Goal: Information Seeking & Learning: Compare options

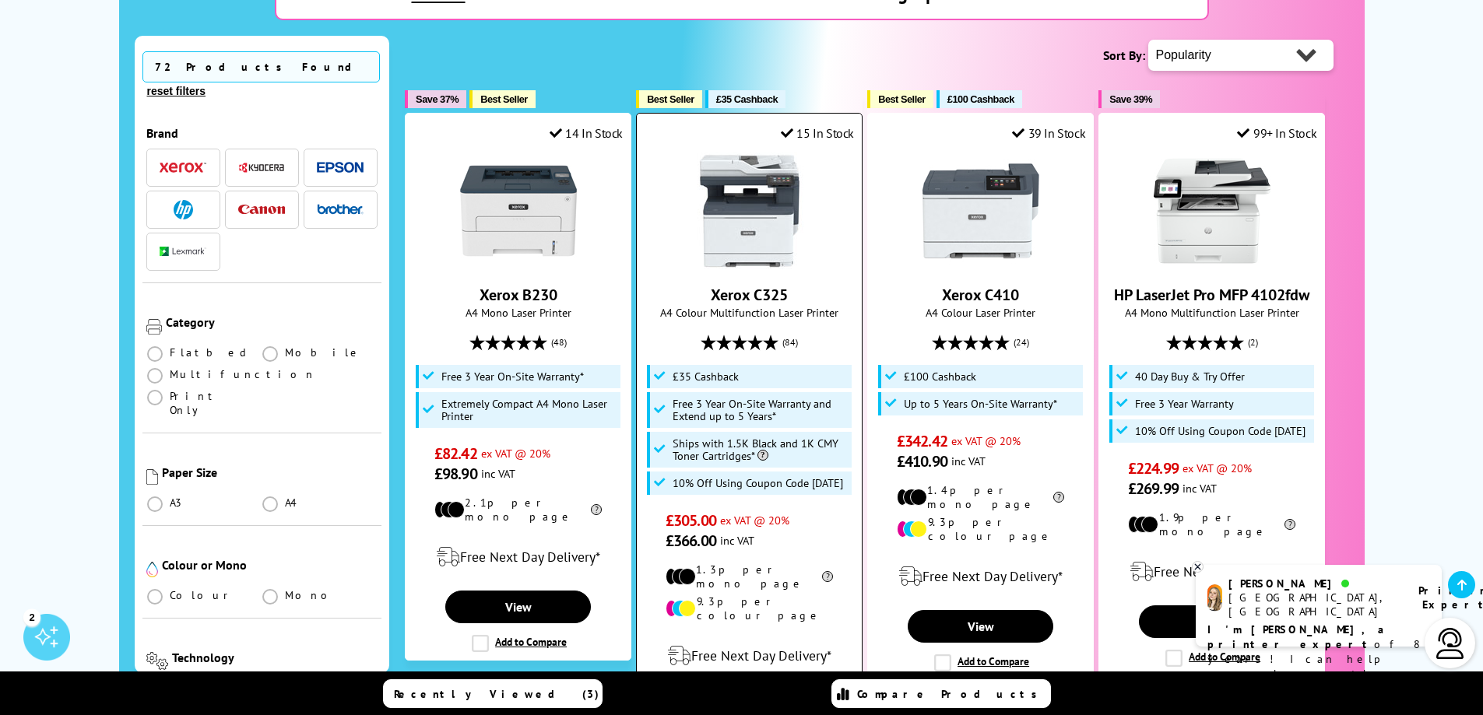
scroll to position [389, 0]
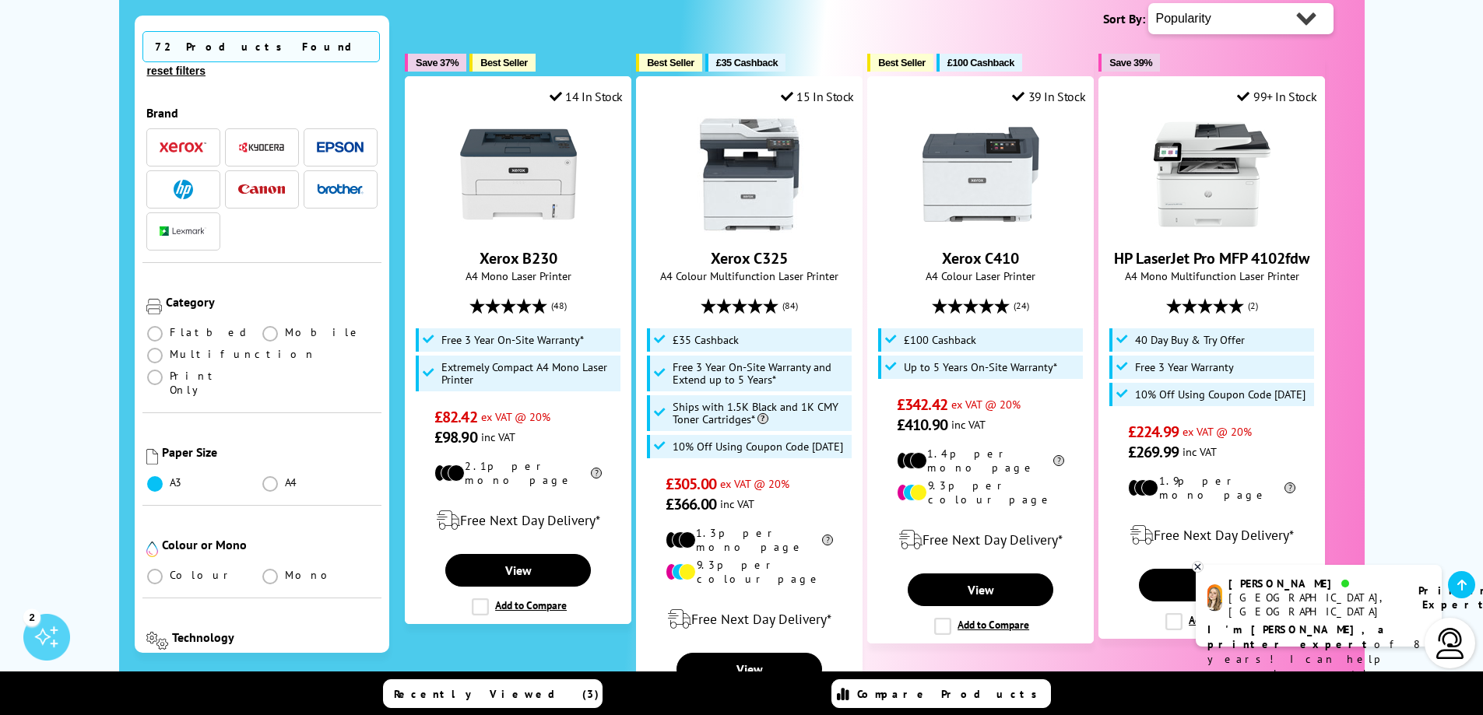
click at [156, 476] on span at bounding box center [155, 484] width 16 height 16
click at [170, 478] on input "radio" at bounding box center [170, 478] width 0 height 0
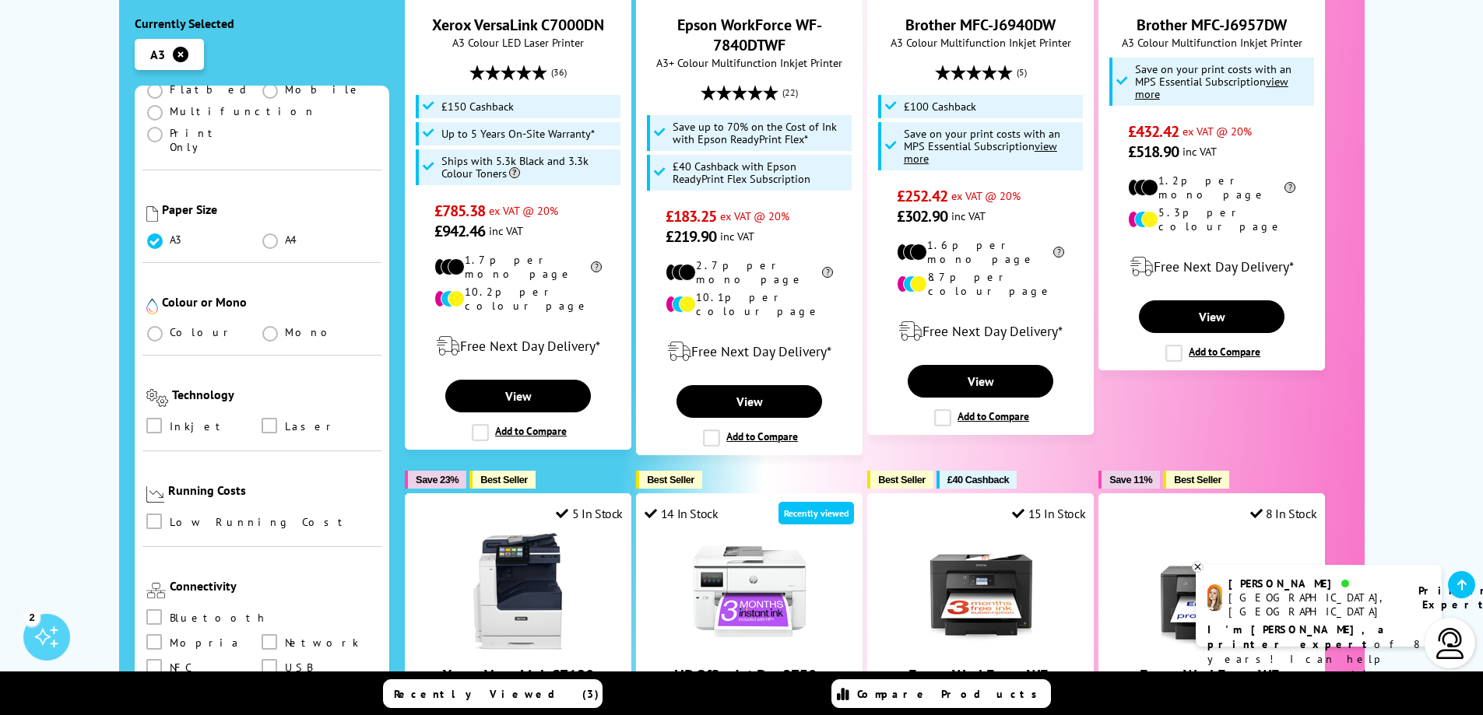
scroll to position [311, 0]
click at [266, 420] on span at bounding box center [270, 428] width 16 height 16
click at [284, 422] on input "checkbox" at bounding box center [284, 422] width 0 height 0
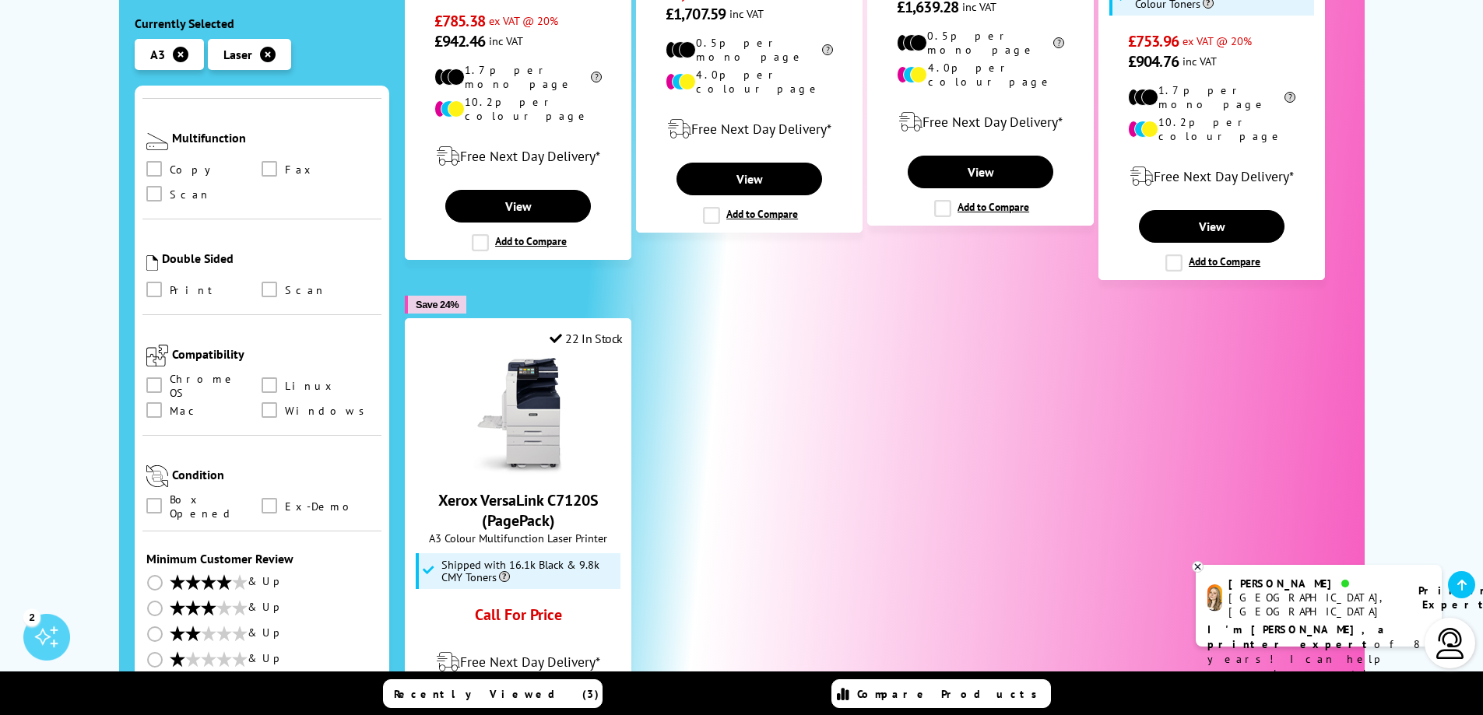
scroll to position [778, 0]
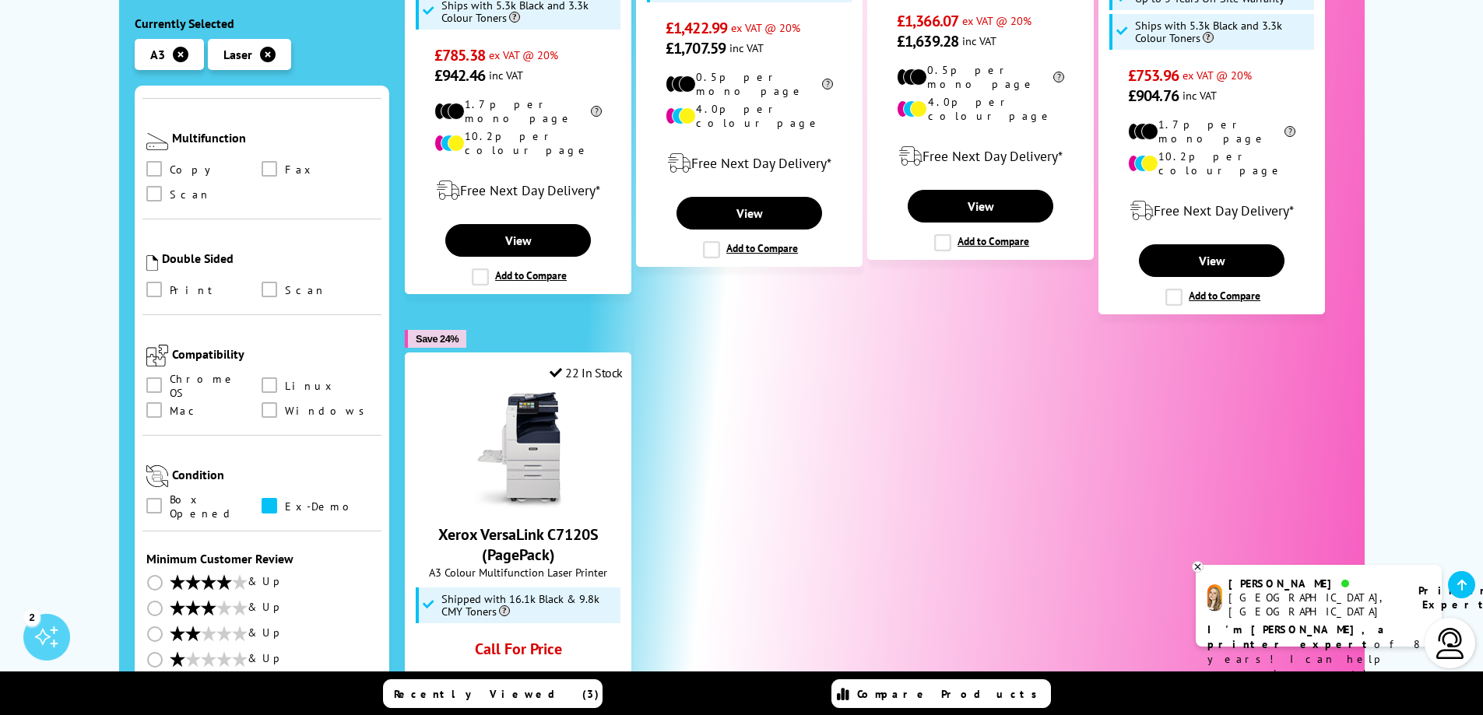
click at [269, 498] on span at bounding box center [270, 506] width 16 height 16
click at [284, 500] on input "checkbox" at bounding box center [284, 500] width 0 height 0
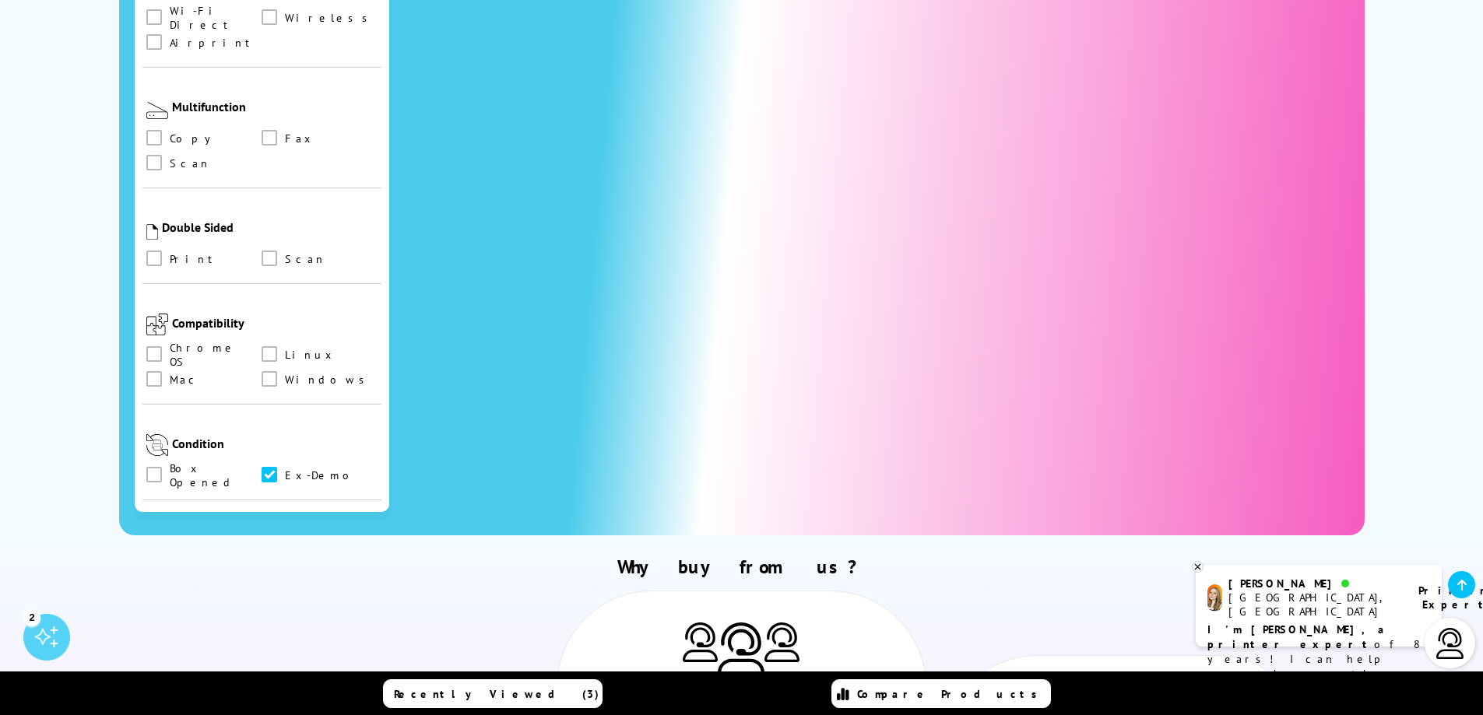
scroll to position [778, 0]
click at [149, 465] on span at bounding box center [154, 473] width 16 height 16
click at [169, 468] on Opened "checkbox" at bounding box center [169, 468] width 0 height 0
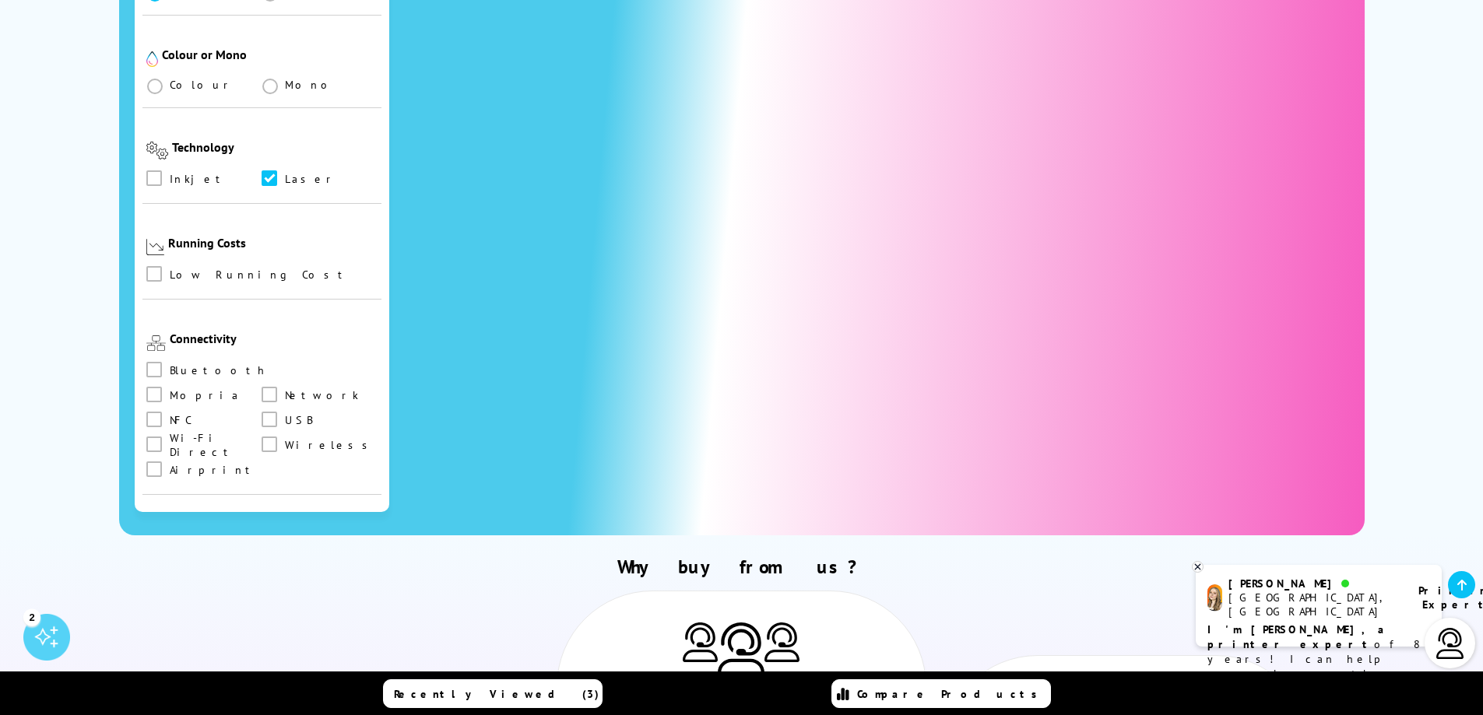
scroll to position [233, 0]
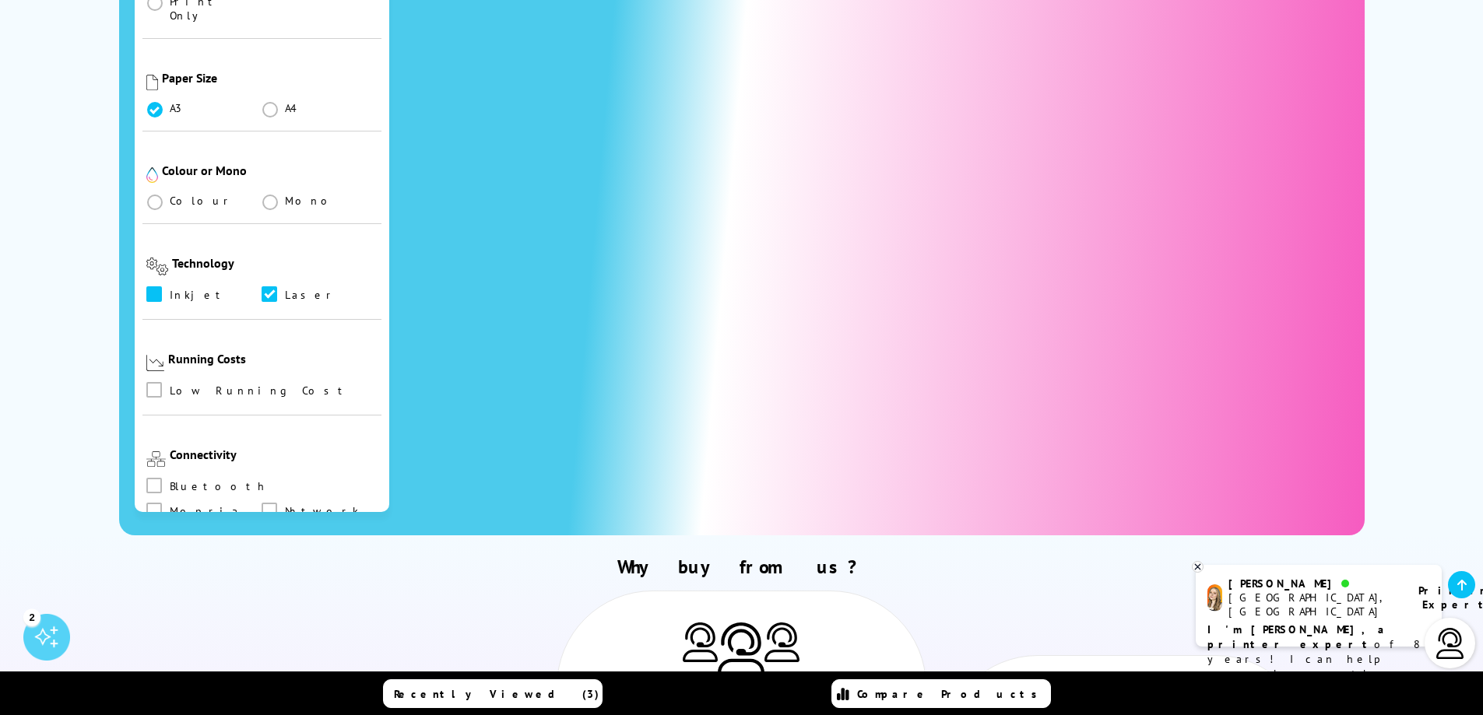
click at [150, 286] on span at bounding box center [154, 294] width 16 height 16
click at [169, 289] on input "checkbox" at bounding box center [169, 289] width 0 height 0
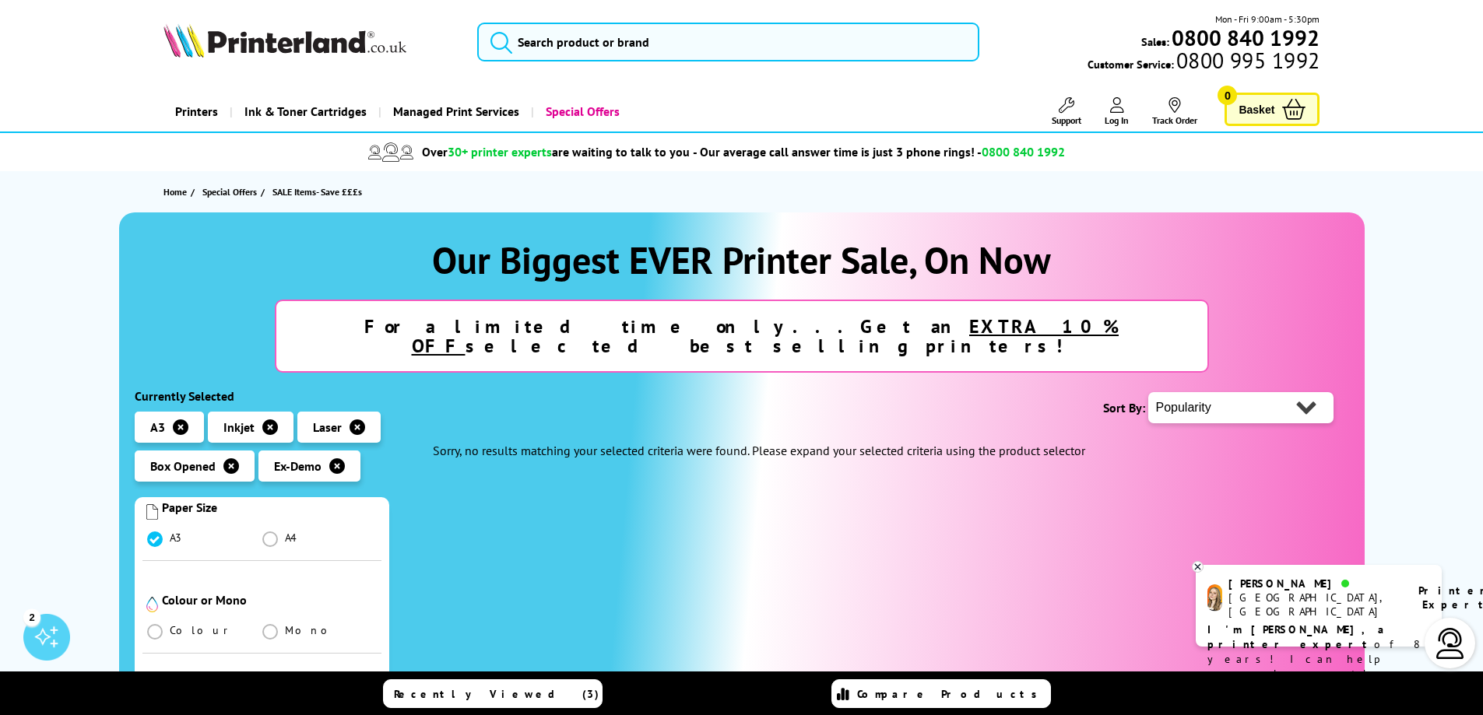
scroll to position [467, 0]
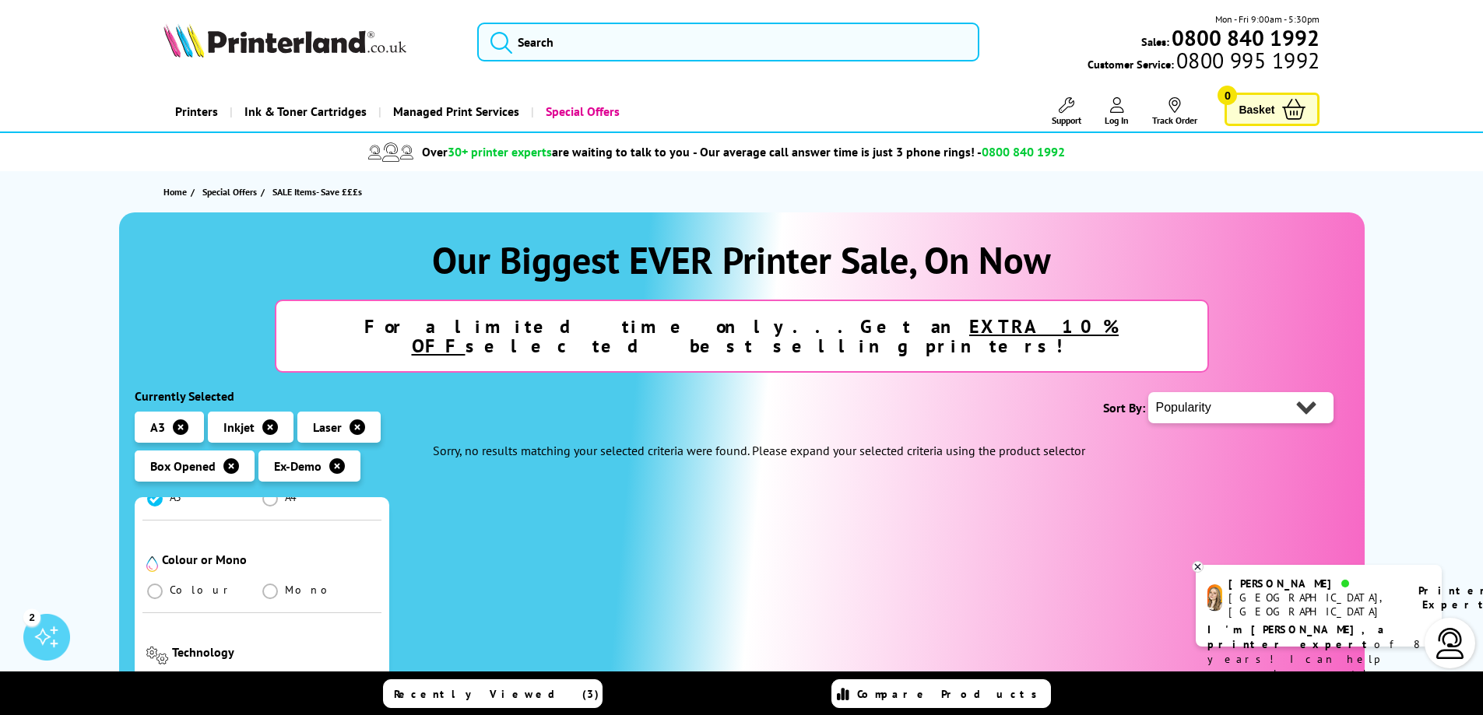
click at [269, 676] on span at bounding box center [270, 684] width 16 height 16
click at [284, 678] on input "checkbox" at bounding box center [284, 678] width 0 height 0
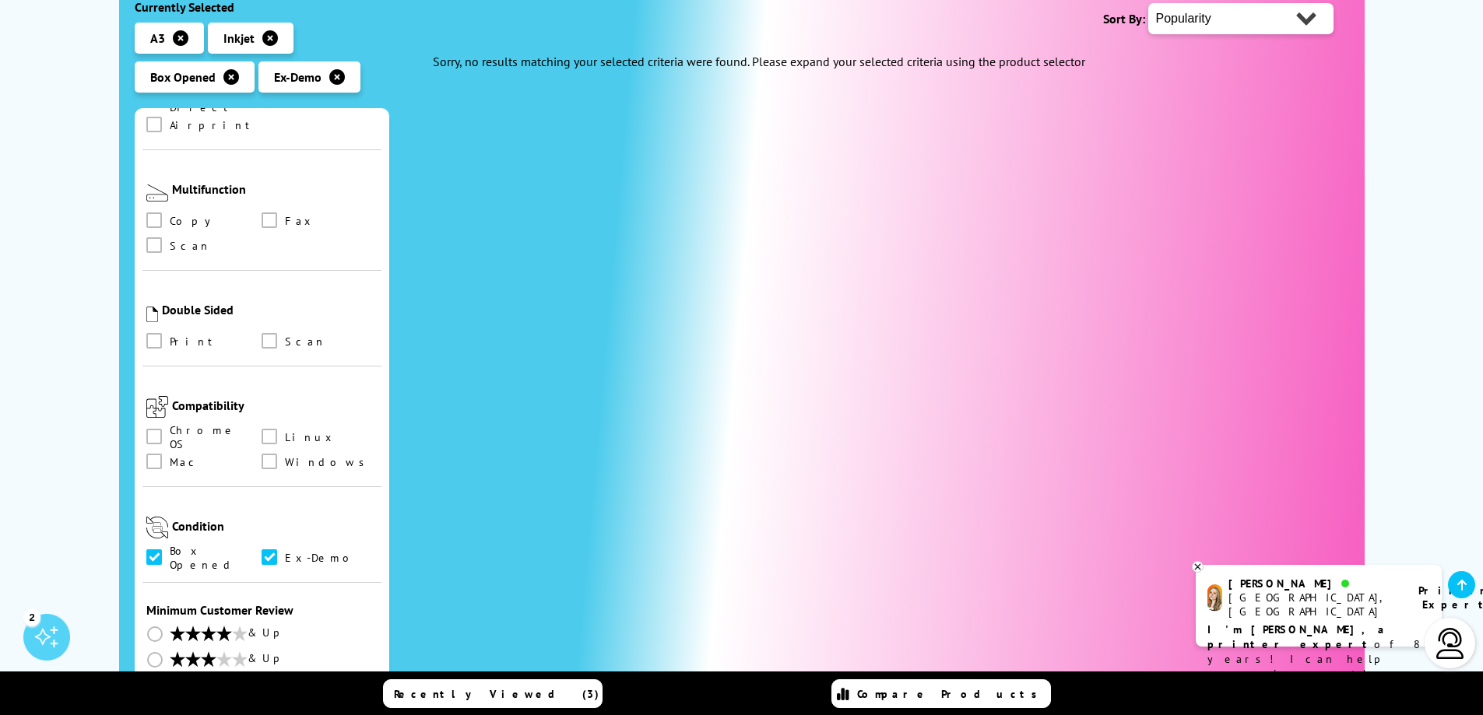
scroll to position [934, 0]
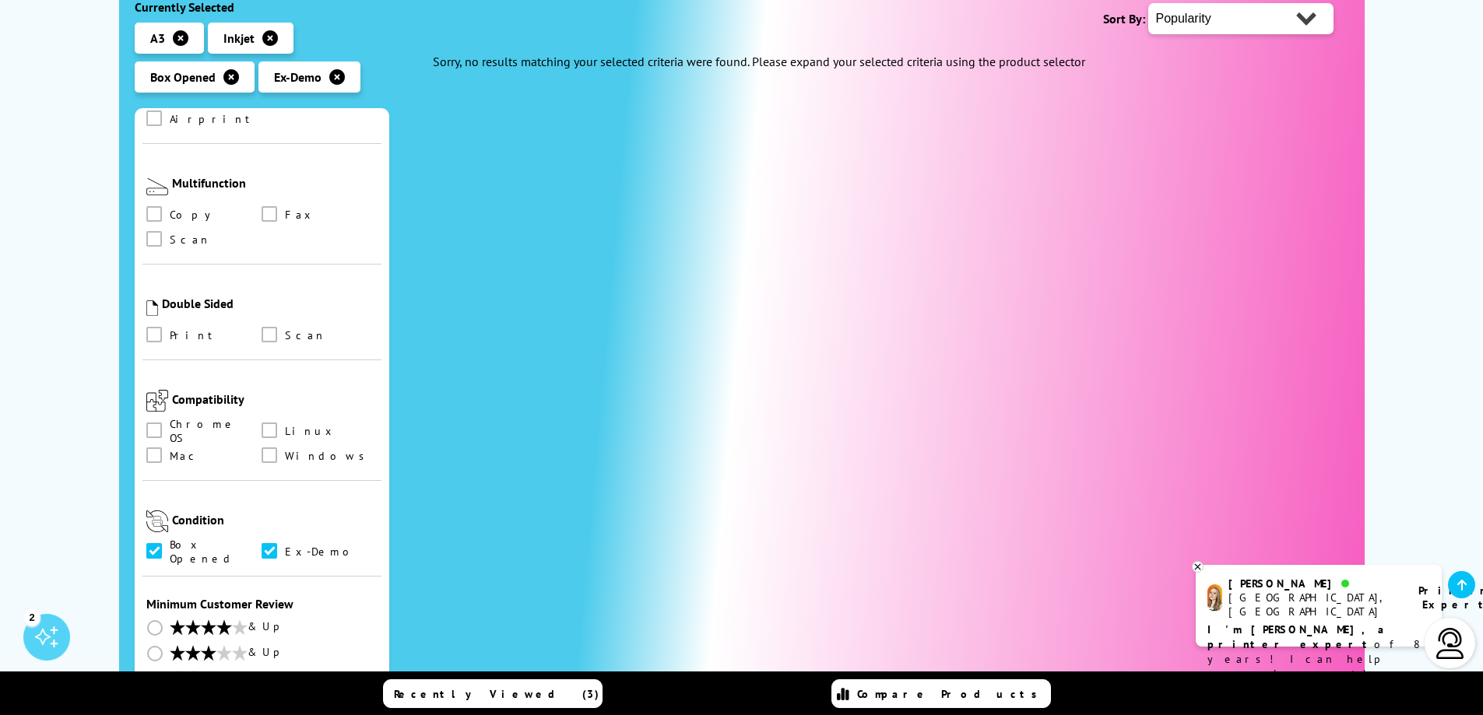
click at [153, 543] on span at bounding box center [154, 551] width 16 height 16
click at [169, 546] on Opened "checkbox" at bounding box center [169, 546] width 0 height 0
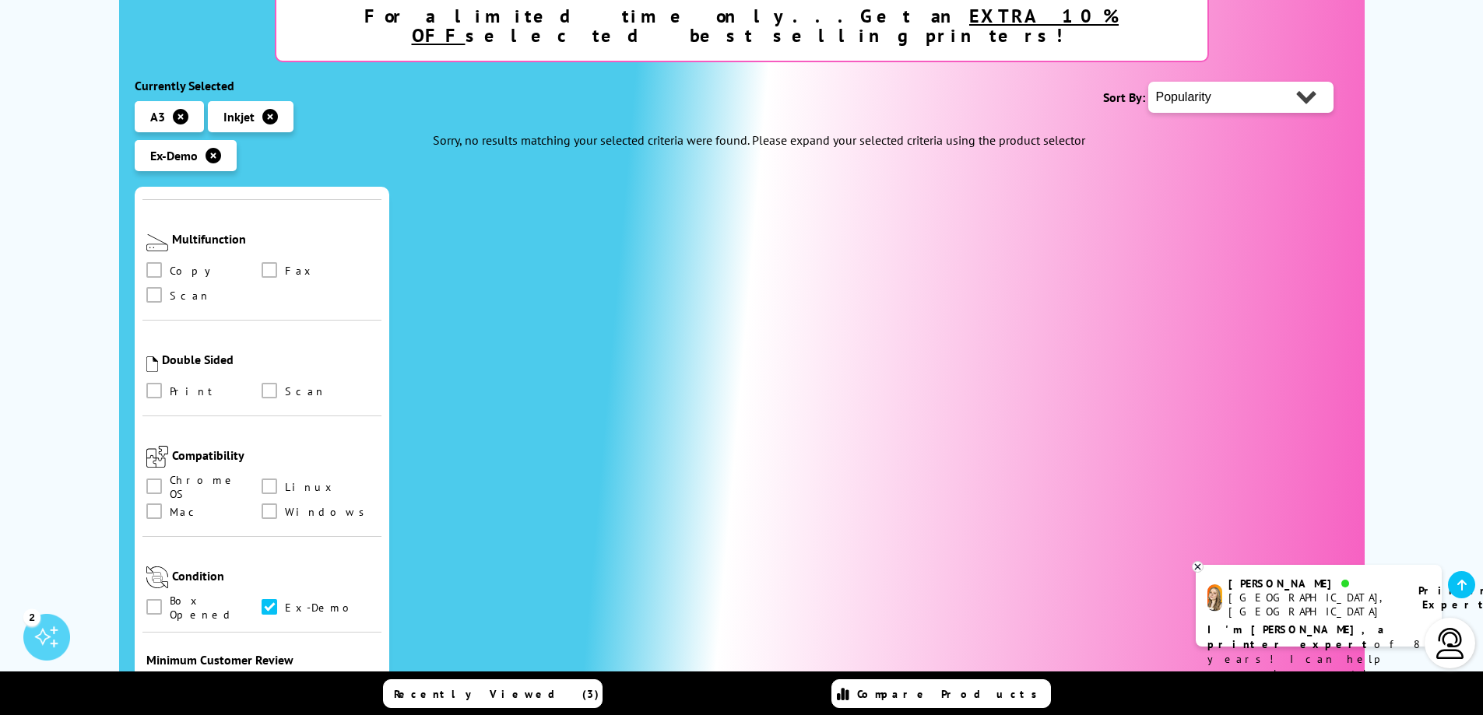
scroll to position [311, 0]
click at [269, 599] on span at bounding box center [270, 607] width 16 height 16
click at [284, 601] on input "checkbox" at bounding box center [284, 601] width 0 height 0
